Goal: Transaction & Acquisition: Purchase product/service

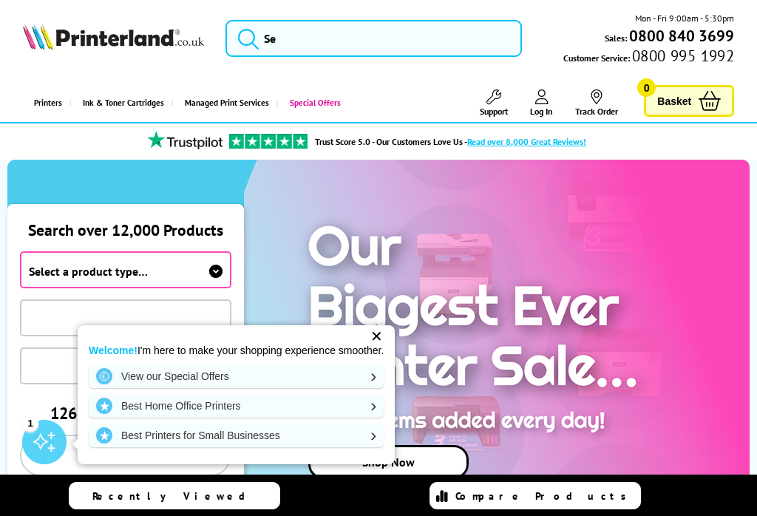
click at [380, 335] on div "✕" at bounding box center [376, 336] width 21 height 21
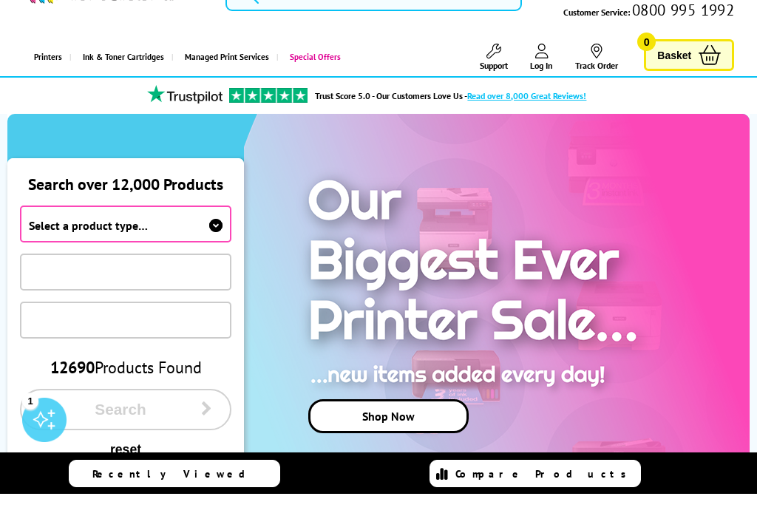
scroll to position [83, 0]
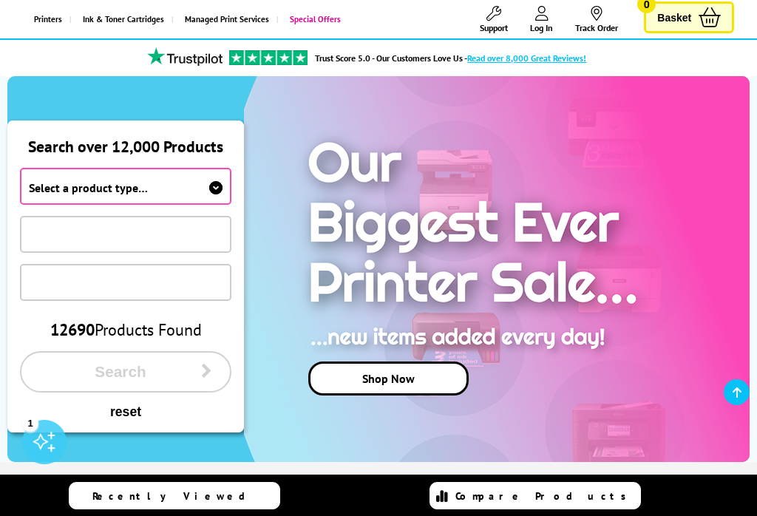
click at [215, 177] on span "Select a product type…" at bounding box center [125, 186] width 211 height 37
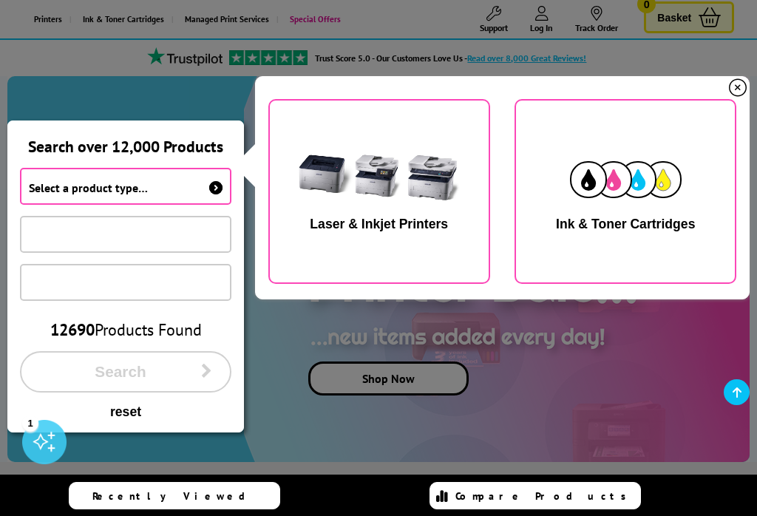
click at [419, 192] on img "button" at bounding box center [379, 179] width 186 height 93
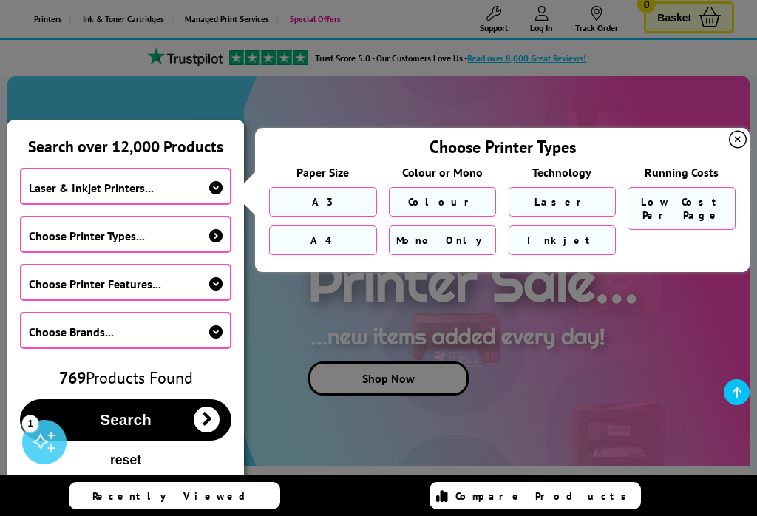
click at [335, 200] on link "A3" at bounding box center [323, 202] width 108 height 30
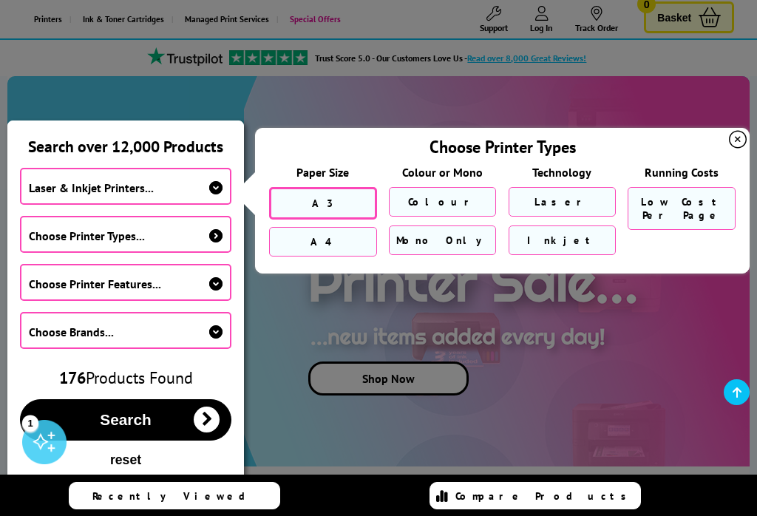
click at [134, 426] on span "Search" at bounding box center [125, 420] width 51 height 18
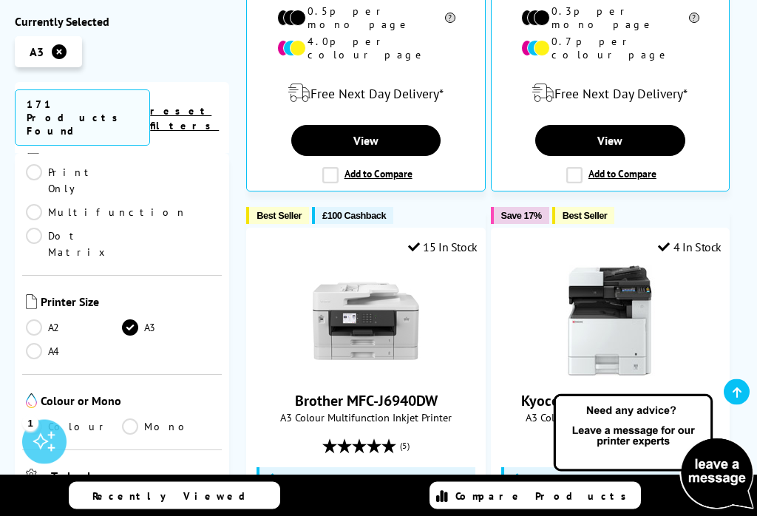
scroll to position [1520, 0]
click at [39, 419] on link "Colour" at bounding box center [74, 427] width 96 height 16
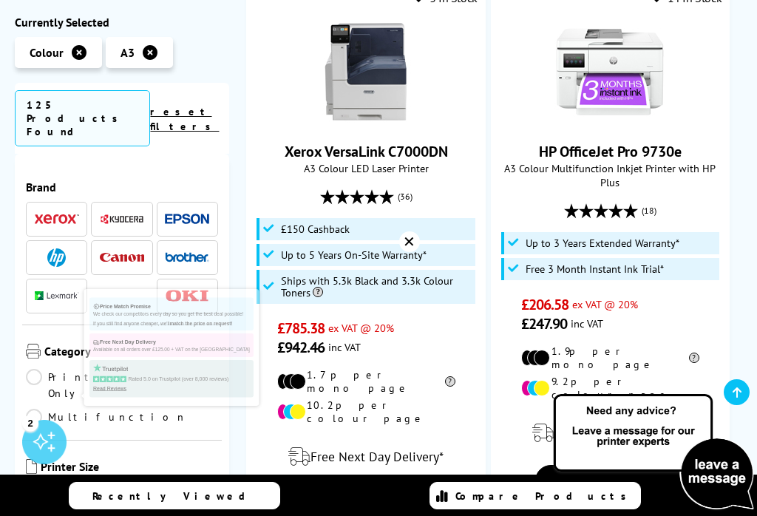
scroll to position [204, 0]
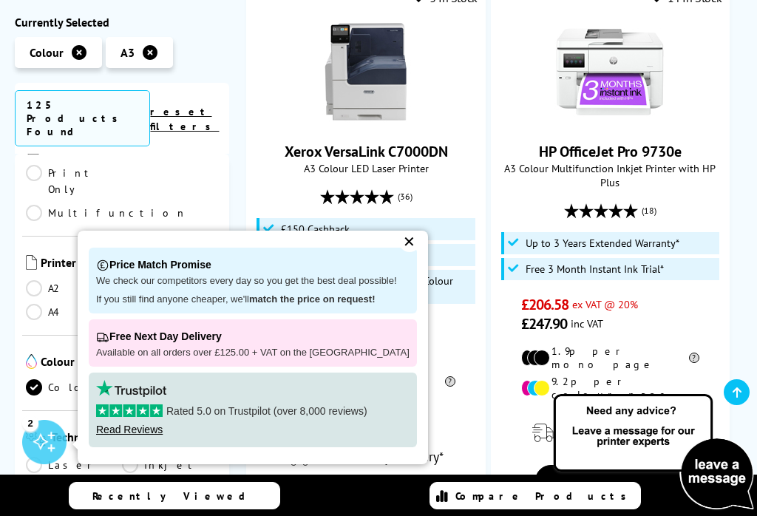
click at [402, 293] on div "Price Match Promise We check our competitors every day so you get the best deal…" at bounding box center [253, 280] width 328 height 66
click at [401, 292] on div "Price Match Promise We check our competitors every day so you get the best deal…" at bounding box center [253, 280] width 328 height 66
click at [401, 252] on div "✕" at bounding box center [409, 241] width 21 height 21
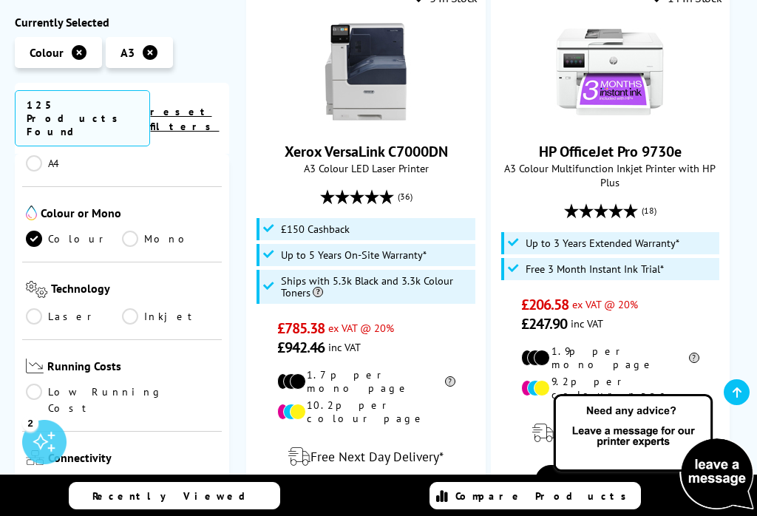
scroll to position [366, 0]
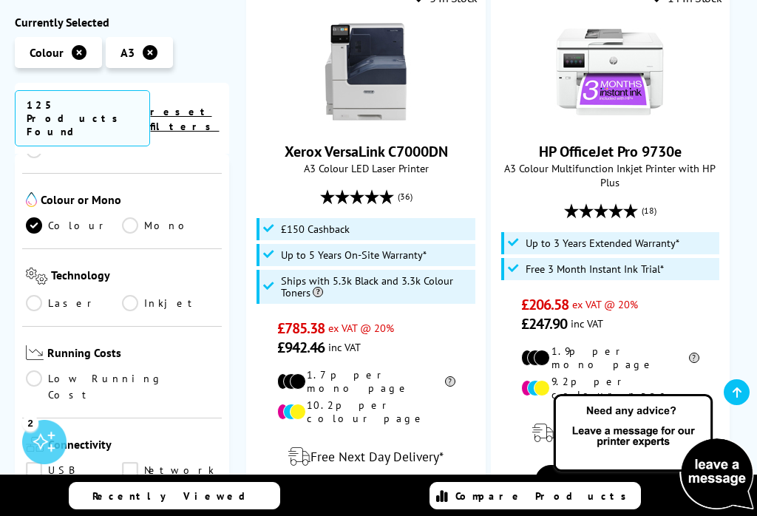
click at [137, 295] on link "Inkjet" at bounding box center [170, 303] width 96 height 16
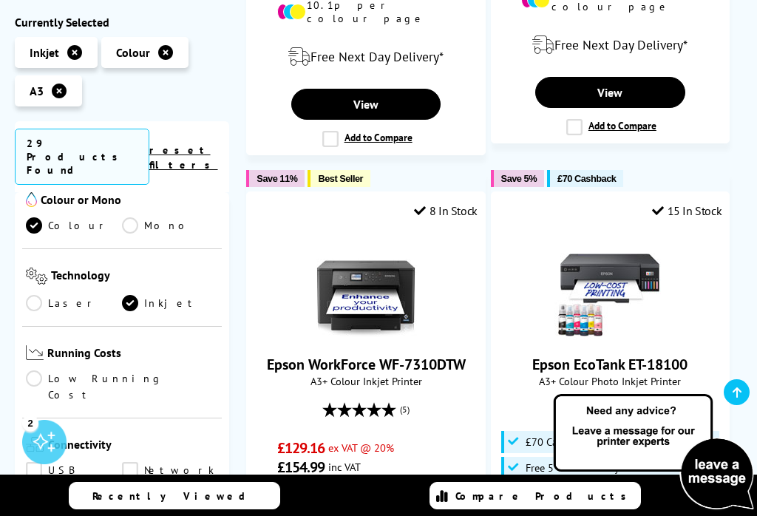
scroll to position [1909, 0]
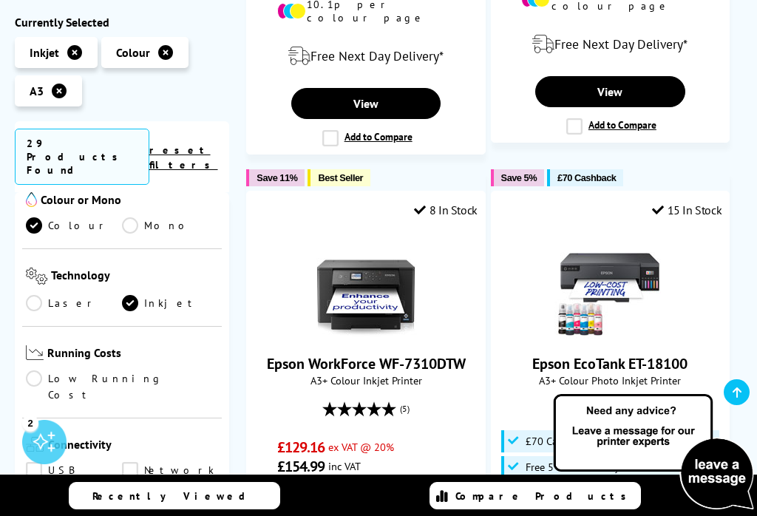
click at [725, 366] on div "15 In Stock Epson EcoTank ET-18100 A3+ Colour Photo Inkjet Printer (2) £471.31 …" at bounding box center [610, 479] width 239 height 576
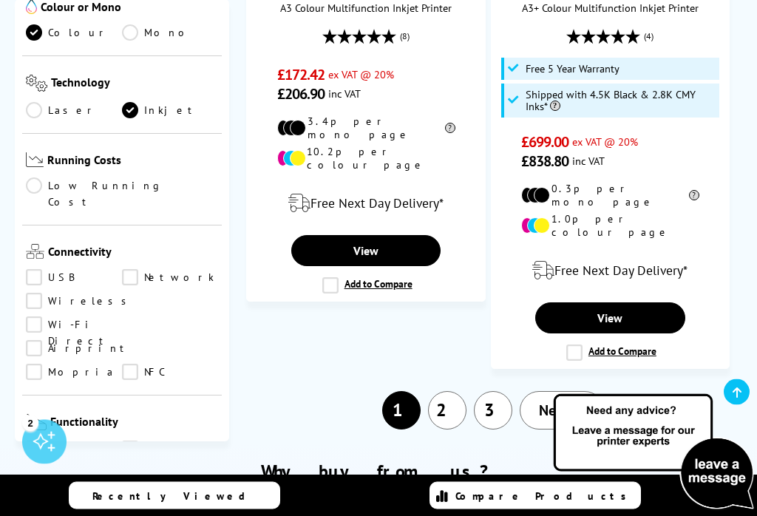
scroll to position [3518, 0]
click at [579, 403] on icon at bounding box center [580, 410] width 10 height 15
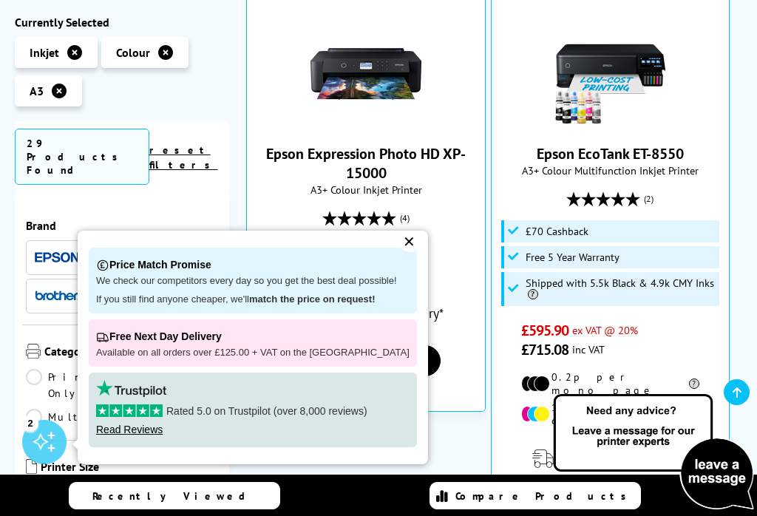
click at [399, 252] on div "✕" at bounding box center [409, 241] width 21 height 21
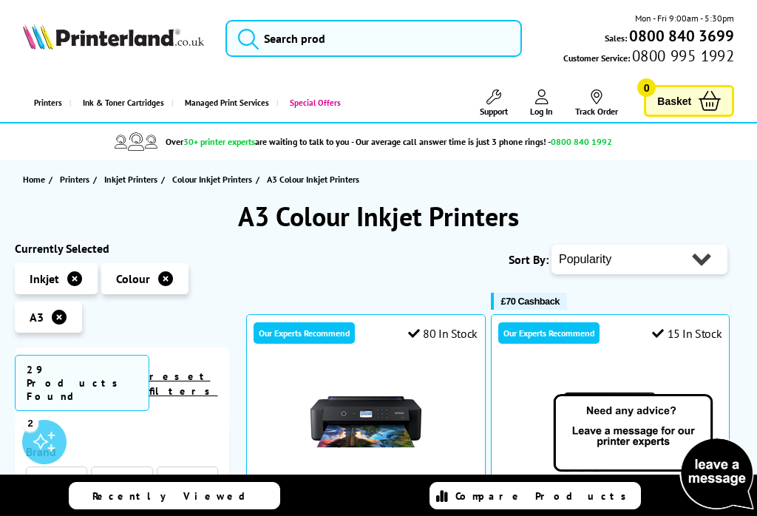
click at [700, 262] on select "Popularity Rating Price - Low to High Price - High to Low Running Costs - Low t…" at bounding box center [639, 260] width 176 height 30
select select "Price Ascending"
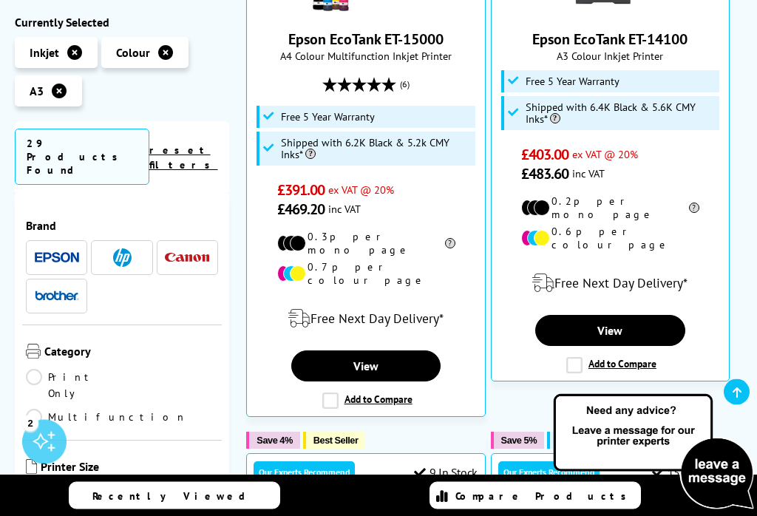
scroll to position [462, 0]
click at [639, 315] on link "View" at bounding box center [610, 330] width 150 height 31
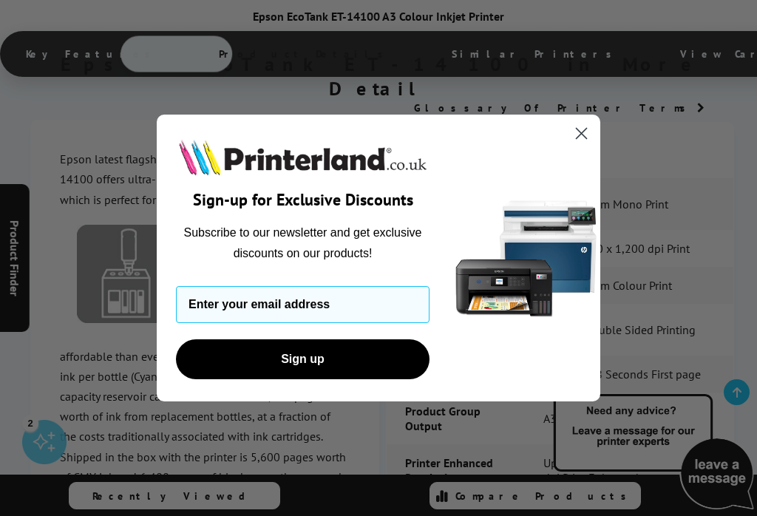
scroll to position [2058, 0]
click at [590, 146] on icon "Close dialog" at bounding box center [581, 133] width 26 height 26
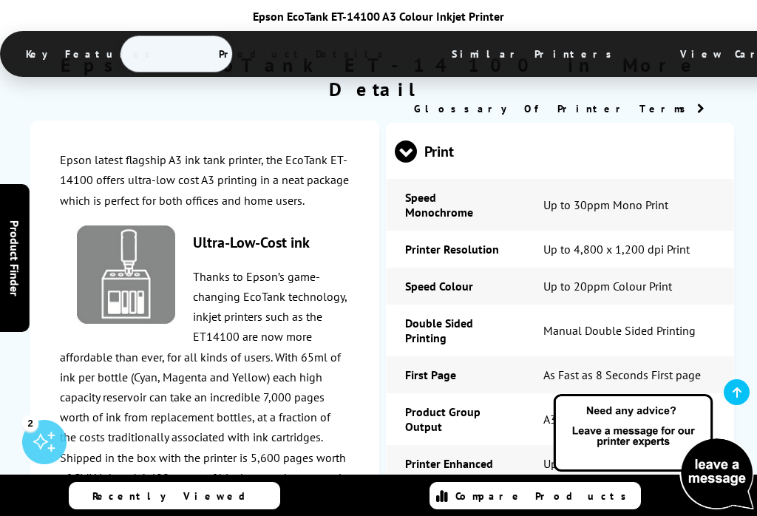
click at [590, 153] on circle "Close dialog" at bounding box center [581, 161] width 24 height 24
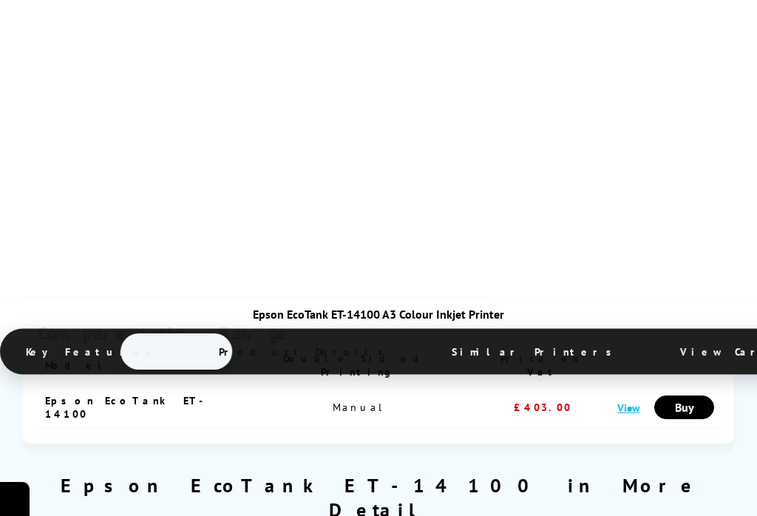
scroll to position [1639, 0]
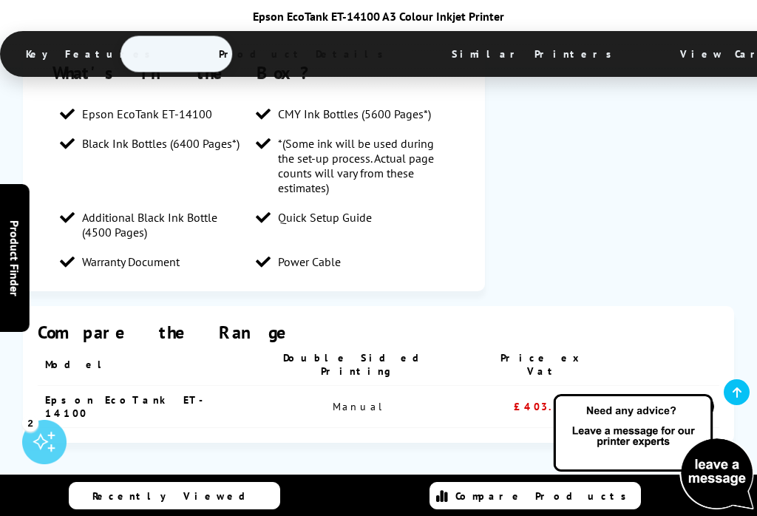
click at [617, 400] on link "View" at bounding box center [628, 407] width 22 height 14
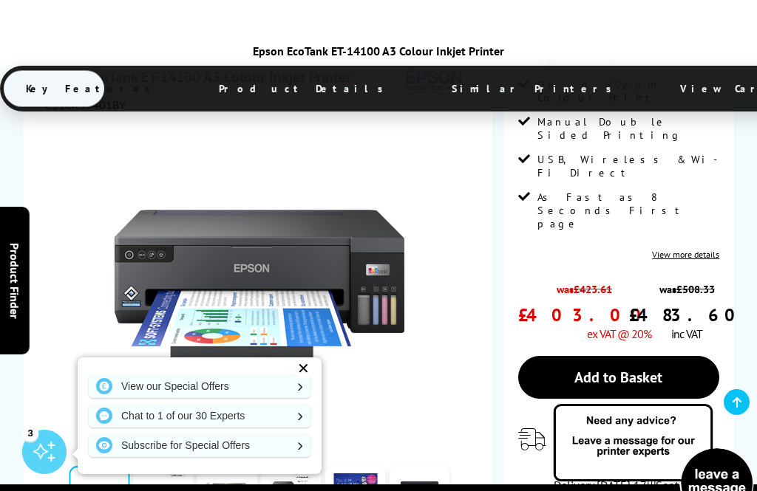
scroll to position [300, 0]
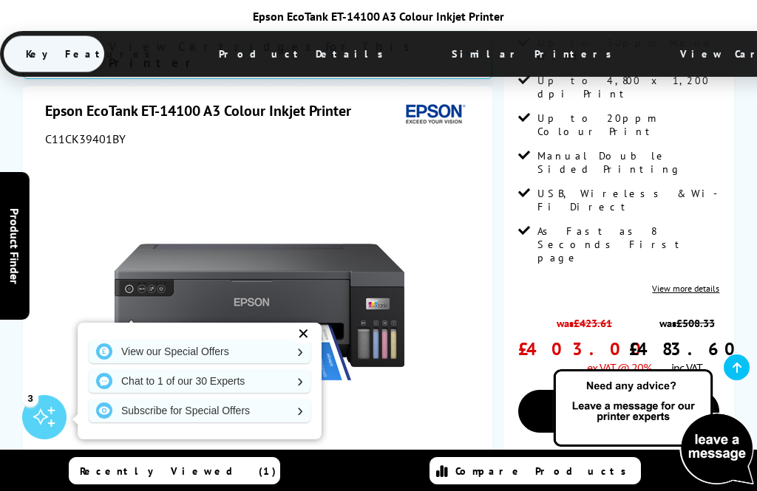
click at [672, 390] on link "Add to Basket" at bounding box center [619, 411] width 202 height 43
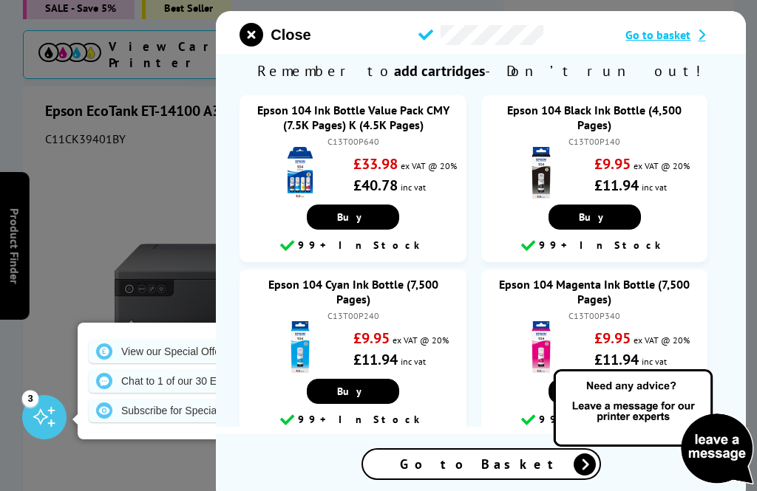
scroll to position [0, 0]
click at [358, 230] on link "Buy" at bounding box center [353, 217] width 92 height 25
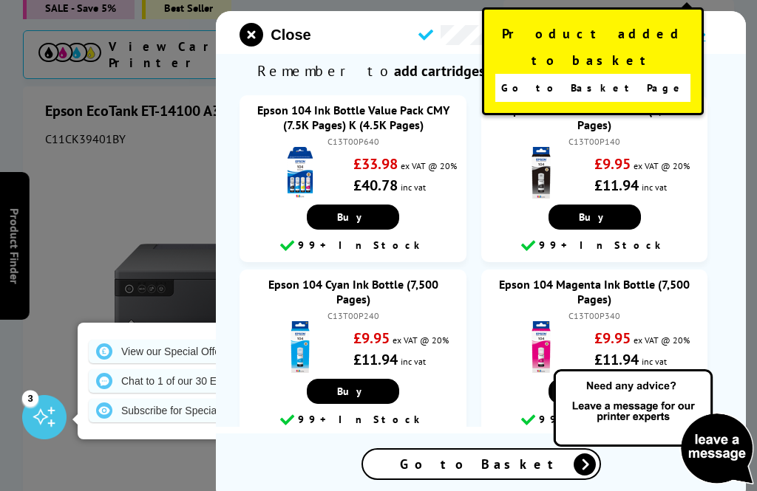
click at [604, 219] on link "Buy" at bounding box center [594, 217] width 92 height 25
click at [636, 74] on link "Go to Basket Page" at bounding box center [592, 88] width 195 height 28
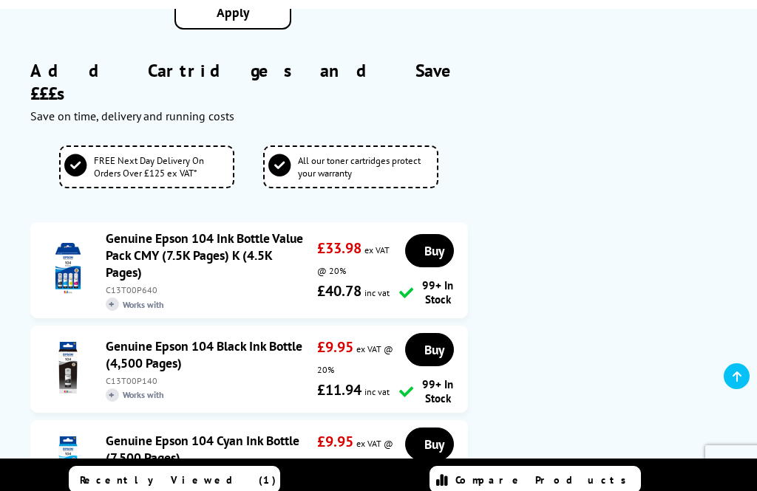
scroll to position [978, 0]
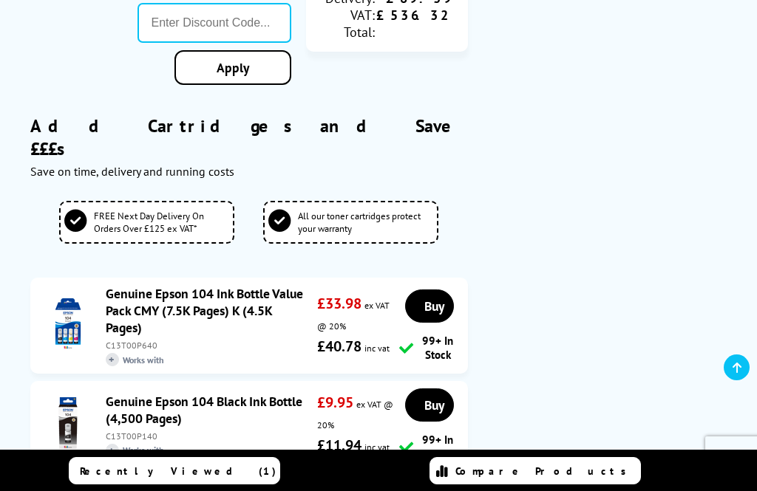
click at [240, 285] on link "Genuine Epson 104 Ink Bottle Value Pack CMY (7.5K Pages) K (4.5K Pages)" at bounding box center [204, 310] width 197 height 51
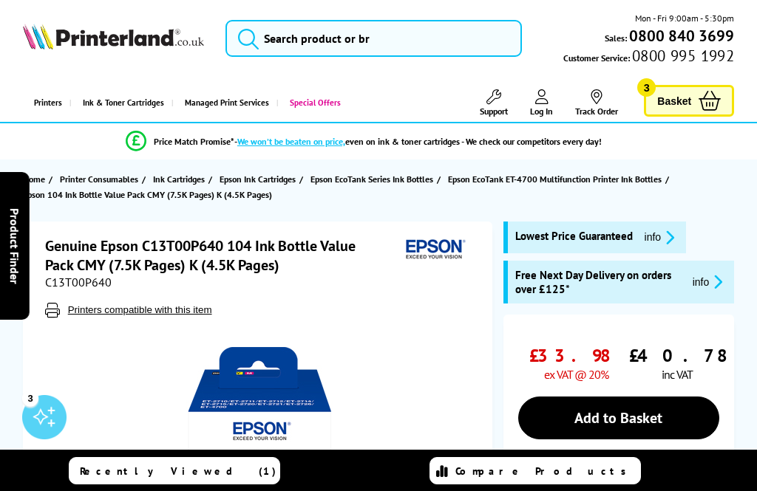
click at [689, 104] on span "Basket" at bounding box center [674, 101] width 34 height 20
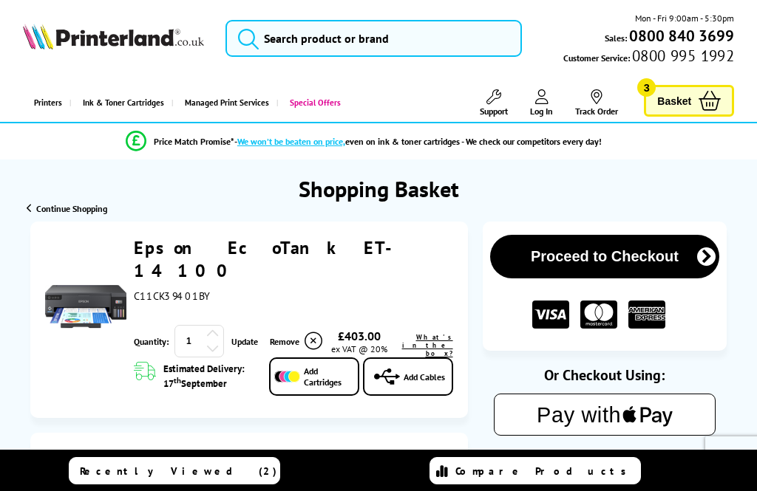
click at [711, 95] on icon at bounding box center [709, 101] width 22 height 20
click at [669, 261] on button "Proceed to Checkout" at bounding box center [605, 257] width 230 height 44
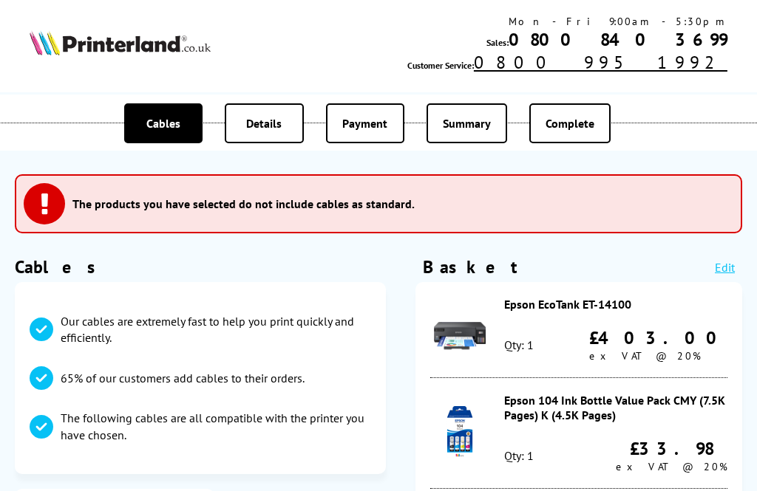
click at [269, 143] on div "Details" at bounding box center [264, 123] width 78 height 40
click at [278, 132] on div "Details" at bounding box center [264, 123] width 78 height 40
click at [95, 324] on p "Our cables are extremely fast to help you print quickly and efficiently." at bounding box center [216, 329] width 310 height 33
